Goal: Check status: Check status

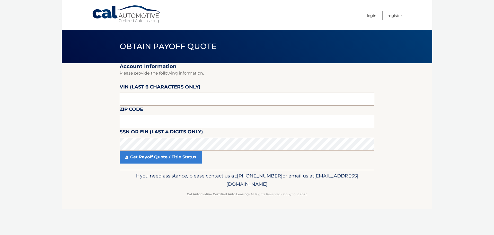
click at [157, 100] on input "text" at bounding box center [247, 98] width 255 height 13
type input "013377"
click at [196, 118] on input "text" at bounding box center [247, 121] width 255 height 13
click at [166, 108] on fieldset "Account Information Please provide the following information. VIN (last 6 chara…" at bounding box center [247, 116] width 255 height 106
click at [149, 100] on input "013377" at bounding box center [247, 98] width 255 height 13
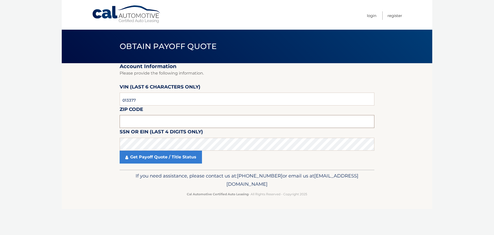
click at [143, 119] on input "text" at bounding box center [247, 121] width 255 height 13
type input "11249"
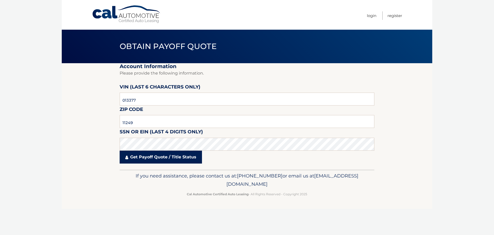
click at [166, 156] on link "Get Payoff Quote / Title Status" at bounding box center [161, 156] width 82 height 13
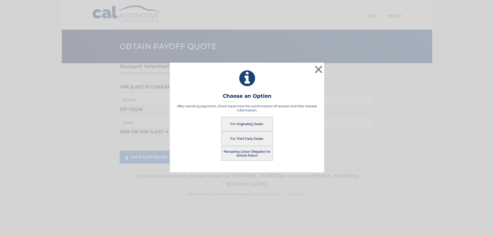
click at [248, 122] on button "For Originating Dealer" at bounding box center [246, 124] width 51 height 14
click at [250, 126] on button "For Originating Dealer" at bounding box center [246, 124] width 51 height 14
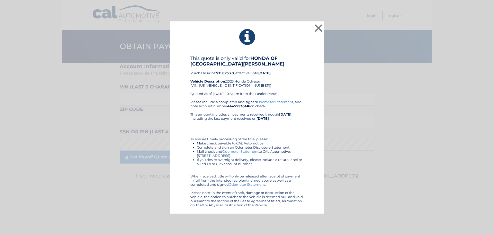
drag, startPoint x: 202, startPoint y: 25, endPoint x: 305, endPoint y: 209, distance: 210.4
click at [305, 210] on div "× This quote is only valid for HONDA OF [GEOGRAPHIC_DATA][PERSON_NAME] Purchase…" at bounding box center [247, 117] width 154 height 192
copy div "This quote is only valid for HONDA OF [GEOGRAPHIC_DATA][PERSON_NAME] Purchase P…"
click at [318, 25] on button "×" at bounding box center [319, 28] width 10 height 10
